Goal: Information Seeking & Learning: Learn about a topic

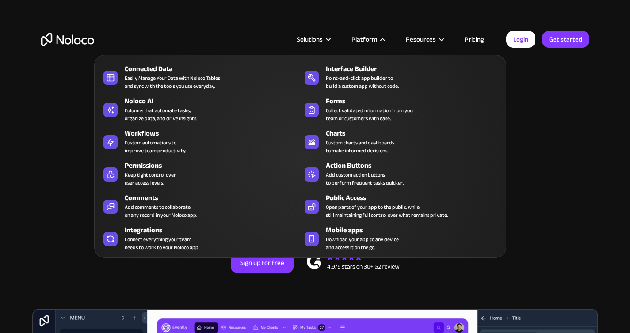
click at [377, 44] on nav "Connected Data Easily Manage Your Data with Noloco Tables and sync with the too…" at bounding box center [300, 150] width 412 height 216
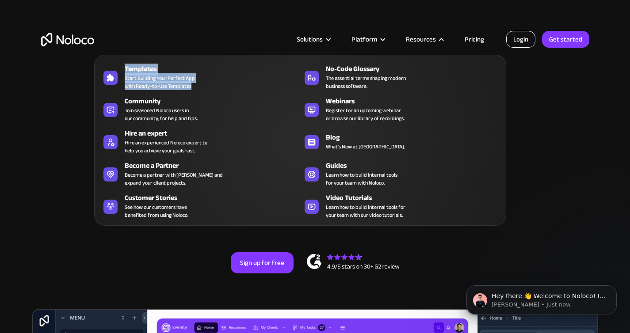
click at [517, 35] on link "Login" at bounding box center [520, 39] width 29 height 17
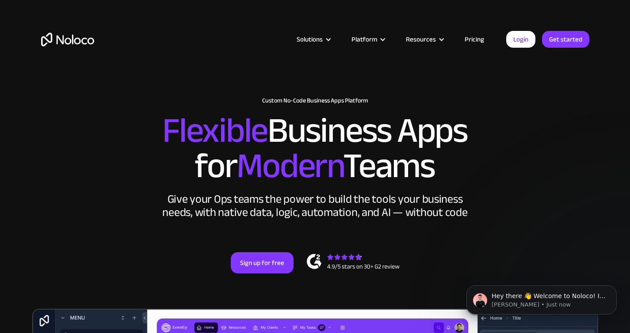
click at [475, 36] on link "Pricing" at bounding box center [474, 39] width 42 height 11
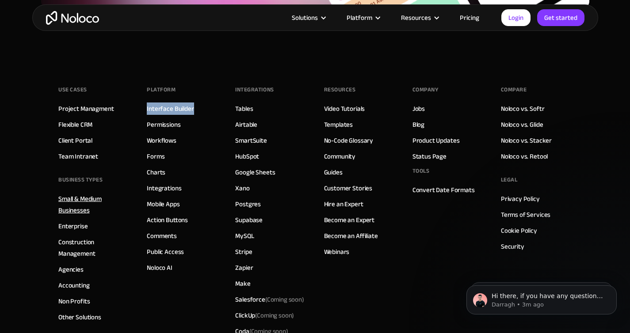
scroll to position [4042, 0]
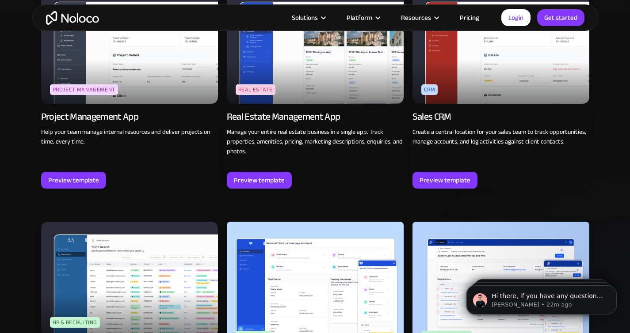
scroll to position [1590, 0]
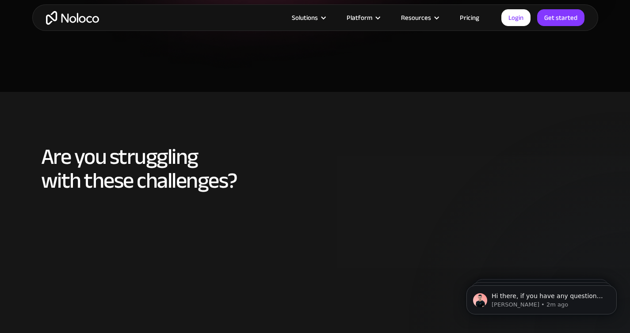
scroll to position [295, 0]
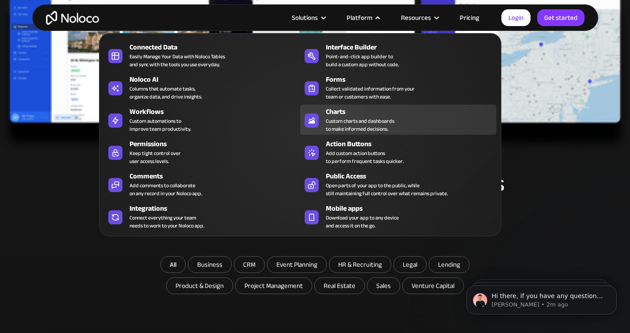
scroll to position [308, 0]
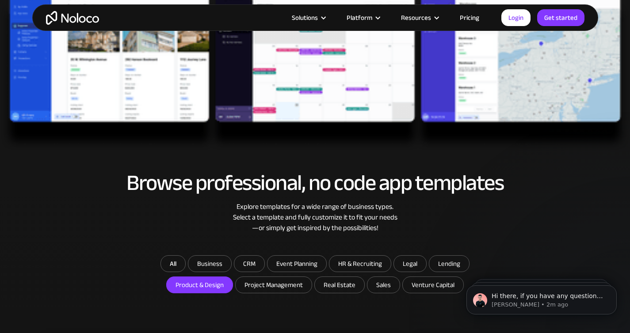
click at [191, 282] on input "Product & Design" at bounding box center [200, 285] width 66 height 16
checkbox input "false"
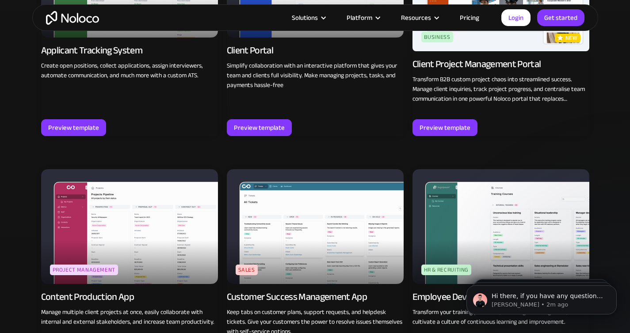
scroll to position [720, 0]
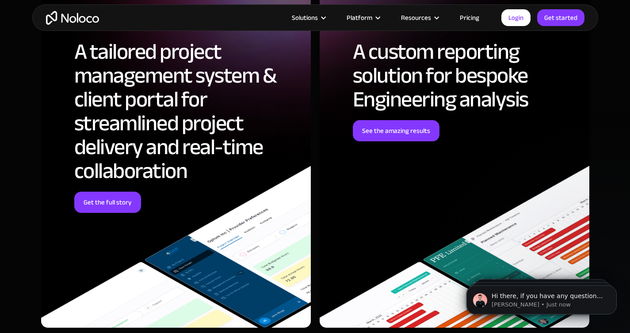
scroll to position [2499, 0]
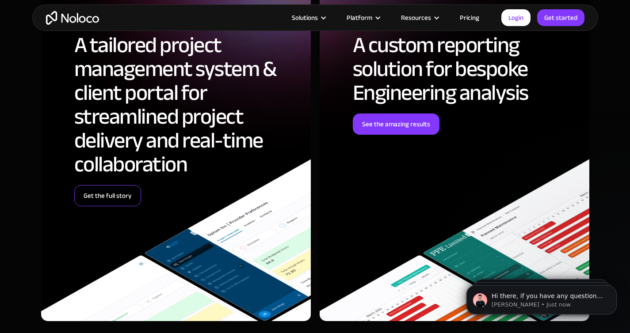
click at [114, 191] on link "Get the full story" at bounding box center [107, 195] width 67 height 21
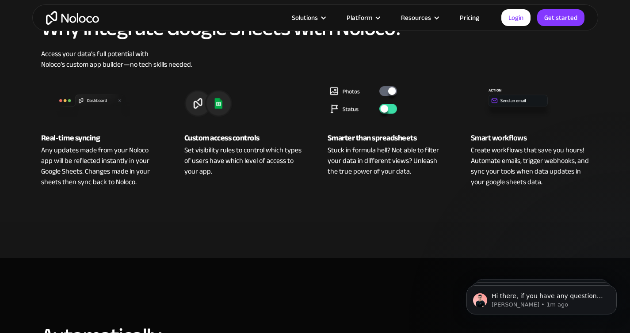
scroll to position [341, 0]
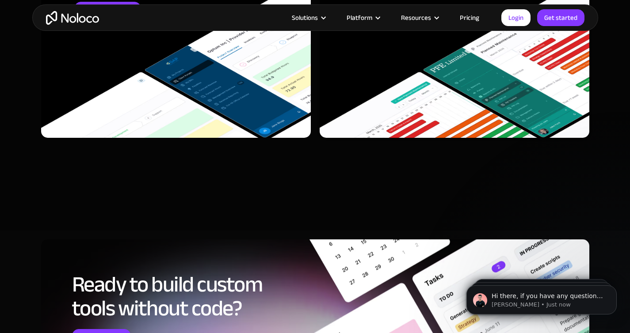
scroll to position [2508, 0]
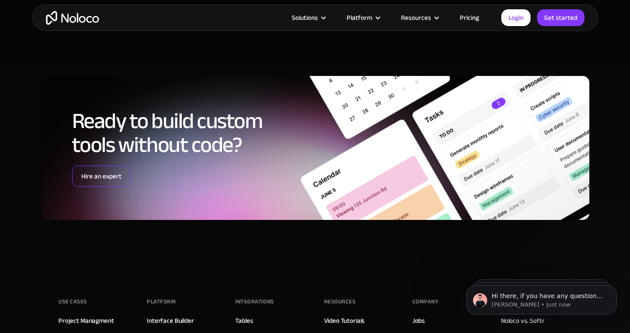
click at [113, 166] on link "Hire an expert" at bounding box center [101, 176] width 59 height 21
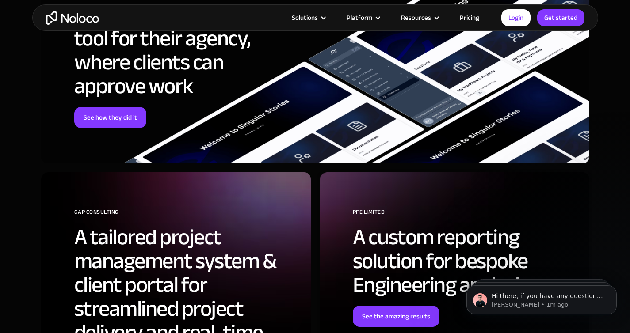
scroll to position [1968, 0]
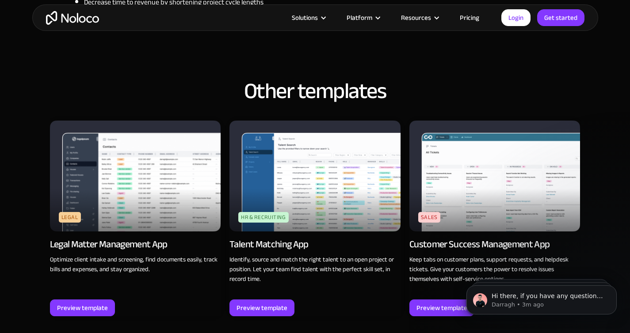
scroll to position [1091, 0]
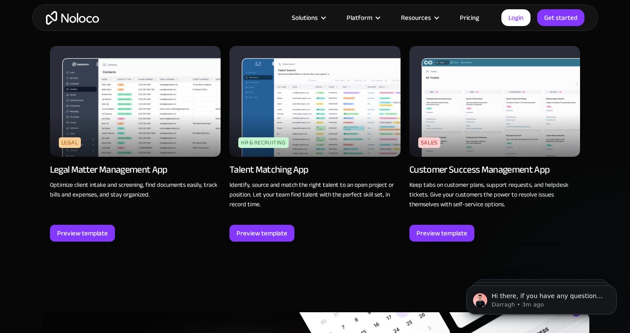
click at [473, 18] on link "Pricing" at bounding box center [470, 17] width 42 height 11
